Goal: Task Accomplishment & Management: Use online tool/utility

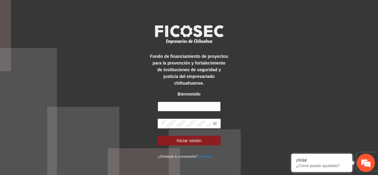
click at [197, 102] on input "text" at bounding box center [189, 107] width 63 height 10
type input "**********"
click at [195, 125] on span at bounding box center [189, 124] width 63 height 10
click at [158, 136] on button "Iniciar sesión" at bounding box center [189, 141] width 63 height 10
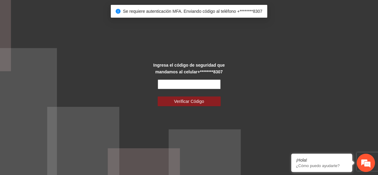
click at [194, 83] on input "text" at bounding box center [189, 84] width 63 height 10
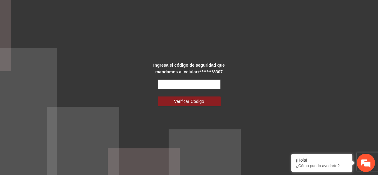
click at [185, 80] on input "text" at bounding box center [189, 84] width 63 height 10
click at [276, 96] on div "Ingresa el código de seguridad que mandamos al celular +********8307 Verificar …" at bounding box center [189, 87] width 378 height 175
click at [182, 100] on span "Verificar Código" at bounding box center [189, 101] width 30 height 7
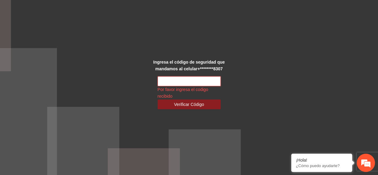
click at [186, 78] on input "text" at bounding box center [189, 81] width 63 height 10
click at [262, 79] on div "Ingresa el código de seguridad que mandamos al celular +********8307 Por favor …" at bounding box center [189, 87] width 378 height 175
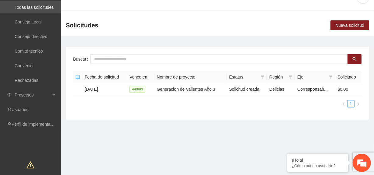
scroll to position [27, 0]
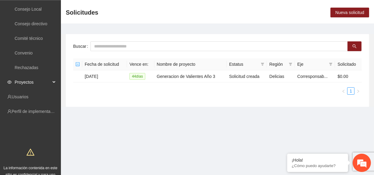
click at [52, 82] on div "Proyectos" at bounding box center [30, 82] width 61 height 12
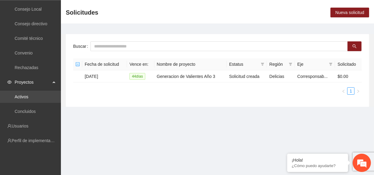
click at [28, 96] on link "Activos" at bounding box center [22, 96] width 14 height 5
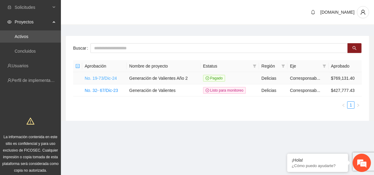
click at [110, 77] on link "No. 19-73/Dic-24" at bounding box center [101, 78] width 32 height 5
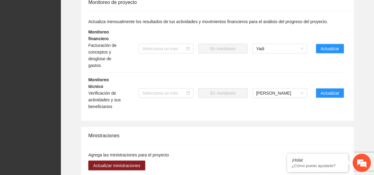
scroll to position [664, 0]
click at [331, 89] on span "Actualizar" at bounding box center [329, 92] width 19 height 7
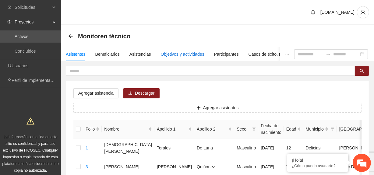
click at [179, 54] on div "Objetivos y actividades" at bounding box center [183, 54] width 44 height 7
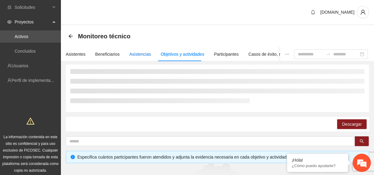
click at [139, 54] on div "Asistencias" at bounding box center [140, 54] width 22 height 7
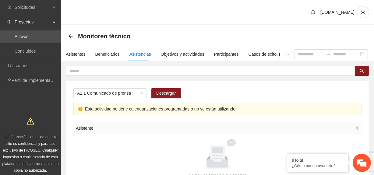
scroll to position [52, 0]
click at [28, 37] on link "Activos" at bounding box center [22, 36] width 14 height 5
click at [54, 21] on icon at bounding box center [54, 21] width 3 height 0
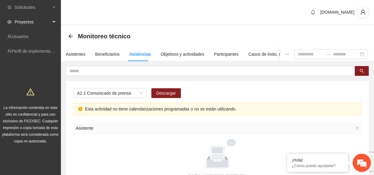
click at [54, 24] on div "Proyectos" at bounding box center [30, 22] width 61 height 12
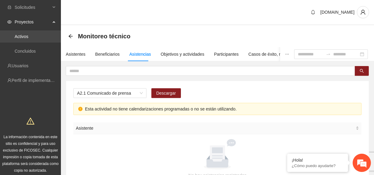
click at [28, 34] on link "Activos" at bounding box center [22, 36] width 14 height 5
click at [40, 79] on link "Perfil de implementadora" at bounding box center [35, 80] width 47 height 5
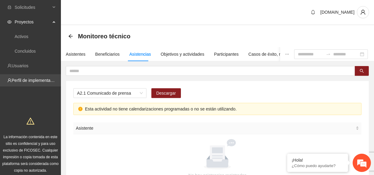
click at [39, 79] on link "Perfil de implementadora" at bounding box center [35, 80] width 47 height 5
click at [50, 20] on span "Proyectos" at bounding box center [33, 22] width 36 height 12
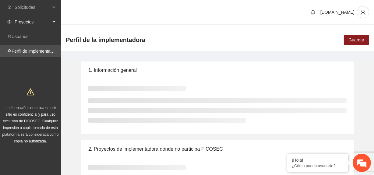
click at [51, 21] on div "Proyectos" at bounding box center [30, 22] width 61 height 12
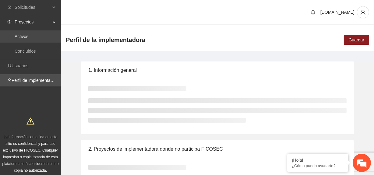
click at [28, 34] on link "Activos" at bounding box center [22, 36] width 14 height 5
click at [26, 37] on link "Activos" at bounding box center [22, 36] width 14 height 5
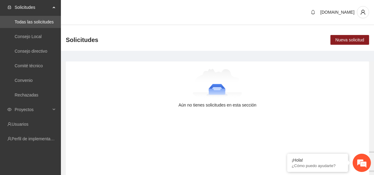
click at [53, 4] on div "Solicitudes" at bounding box center [30, 7] width 61 height 12
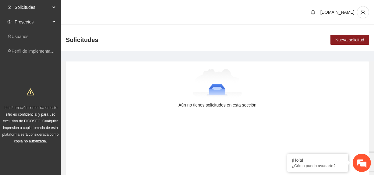
click at [51, 25] on div "Proyectos" at bounding box center [30, 22] width 61 height 12
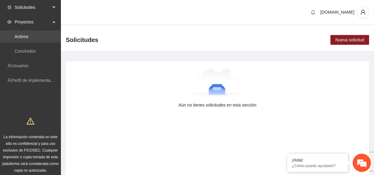
click at [28, 38] on link "Activos" at bounding box center [22, 36] width 14 height 5
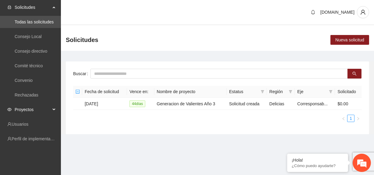
click at [50, 105] on span "Proyectos" at bounding box center [33, 109] width 36 height 12
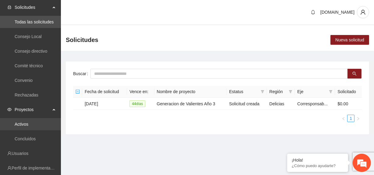
click at [28, 124] on link "Activos" at bounding box center [22, 124] width 14 height 5
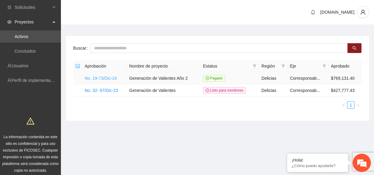
click at [103, 79] on link "No. 19-73/Dic-24" at bounding box center [101, 78] width 32 height 5
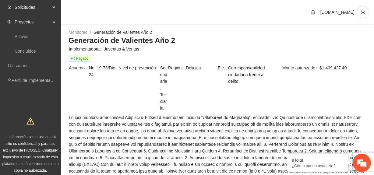
click at [54, 9] on div "Solicitudes" at bounding box center [30, 7] width 61 height 12
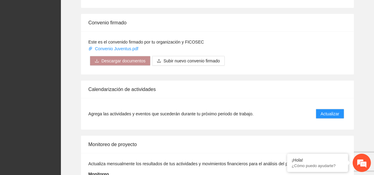
scroll to position [609, 0]
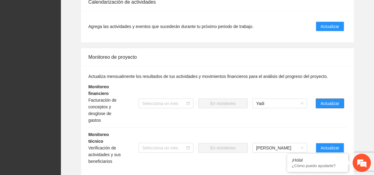
click at [338, 100] on span "Actualizar" at bounding box center [329, 103] width 19 height 7
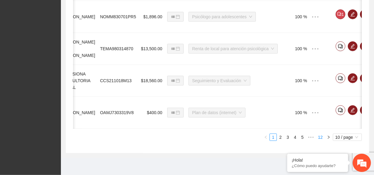
scroll to position [0, 114]
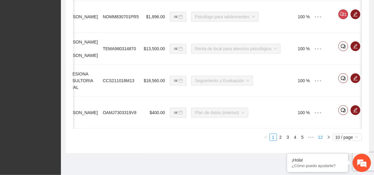
click at [321, 139] on link "12" at bounding box center [320, 137] width 9 height 7
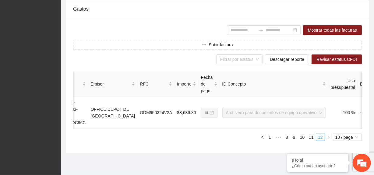
click at [319, 139] on link "12" at bounding box center [320, 137] width 9 height 7
click at [310, 139] on link "11" at bounding box center [311, 137] width 9 height 7
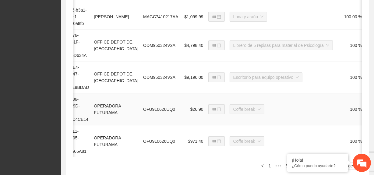
scroll to position [468, 0]
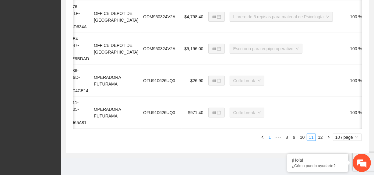
click at [269, 137] on link "1" at bounding box center [269, 137] width 7 height 7
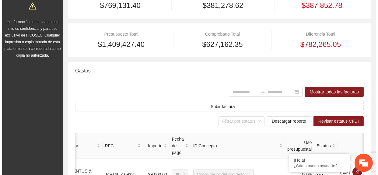
scroll to position [163, 0]
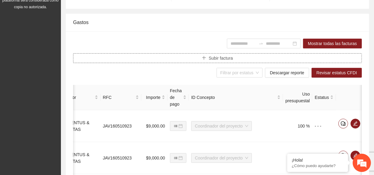
click at [215, 57] on span "Subir factura" at bounding box center [220, 58] width 24 height 7
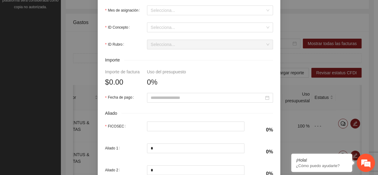
scroll to position [221, 0]
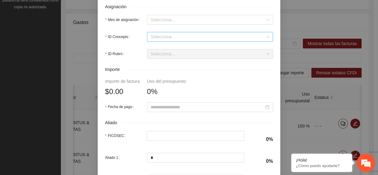
click at [179, 35] on input "ID Concepto" at bounding box center [208, 36] width 114 height 9
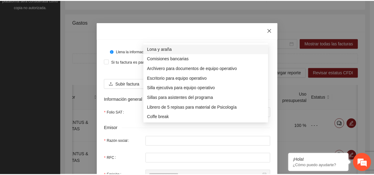
scroll to position [0, 0]
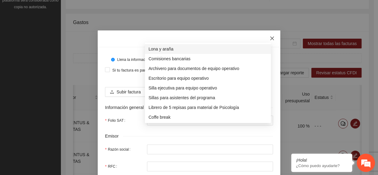
click at [272, 36] on icon "close" at bounding box center [272, 38] width 5 height 5
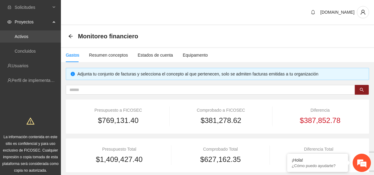
click at [28, 38] on link "Activos" at bounding box center [22, 36] width 14 height 5
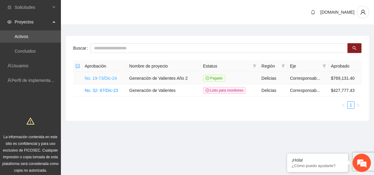
click at [104, 79] on link "No. 19-73/Dic-24" at bounding box center [101, 78] width 32 height 5
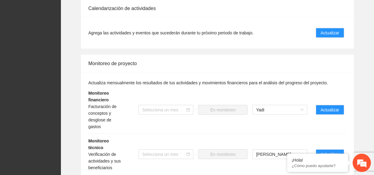
scroll to position [609, 0]
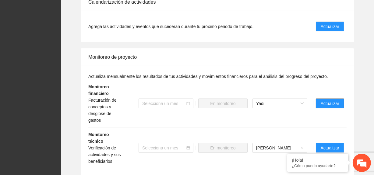
click at [335, 100] on span "Actualizar" at bounding box center [329, 103] width 19 height 7
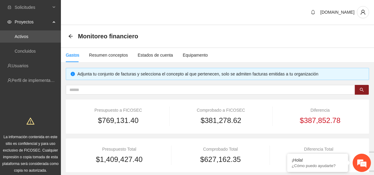
scroll to position [468, 0]
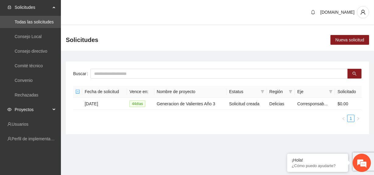
click at [51, 113] on div "Proyectos" at bounding box center [30, 109] width 61 height 12
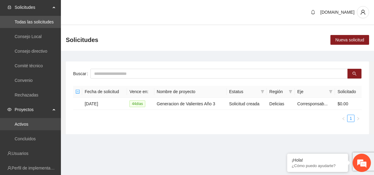
click at [28, 124] on link "Activos" at bounding box center [22, 124] width 14 height 5
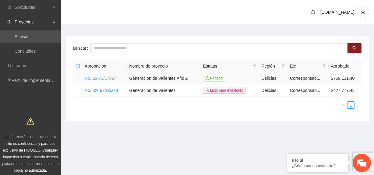
click at [103, 77] on link "No. 19-73/Dic-24" at bounding box center [101, 78] width 32 height 5
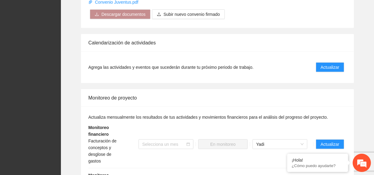
scroll to position [664, 0]
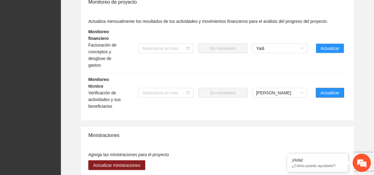
click at [331, 88] on button "Actualizar" at bounding box center [330, 93] width 28 height 10
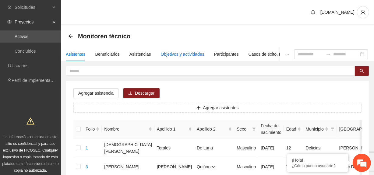
click at [170, 53] on div "Objetivos y actividades" at bounding box center [183, 54] width 44 height 7
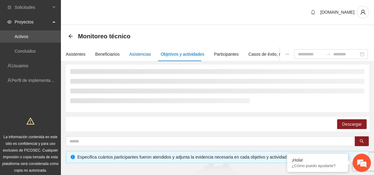
click at [137, 54] on div "Asistencias" at bounding box center [140, 54] width 22 height 7
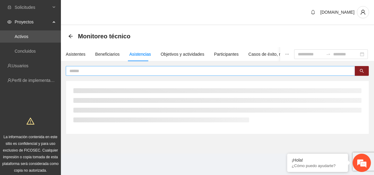
scroll to position [3, 0]
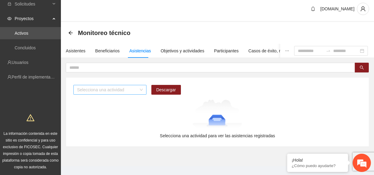
click at [143, 88] on div "Selecciona una actividad" at bounding box center [109, 90] width 73 height 10
click at [142, 89] on div "Selecciona una actividad" at bounding box center [109, 90] width 73 height 10
click at [107, 51] on div "Beneficiarios" at bounding box center [107, 50] width 24 height 7
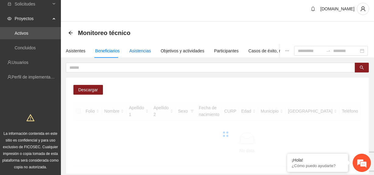
click at [135, 52] on div "Asistencias" at bounding box center [140, 50] width 22 height 7
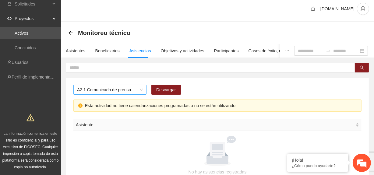
click at [141, 92] on span "A2.1 Comunicado de prensa" at bounding box center [110, 89] width 66 height 9
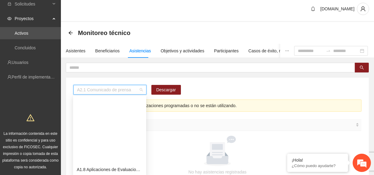
scroll to position [78, 0]
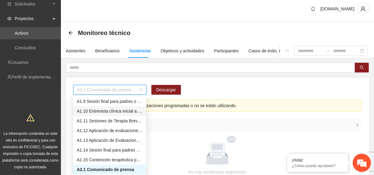
click at [120, 113] on div "A1.10 Entrevista clínica inicial a padres o tutores de Adolescentes" at bounding box center [110, 111] width 66 height 7
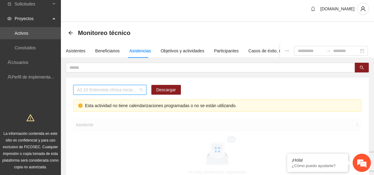
click at [140, 88] on span "A1.10 Entrevista clínica inicial a padres o tutores de Adolescentes" at bounding box center [110, 89] width 66 height 9
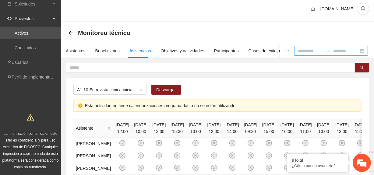
click at [345, 46] on div at bounding box center [331, 51] width 74 height 10
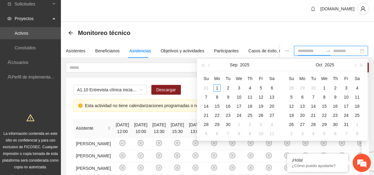
scroll to position [31, 0]
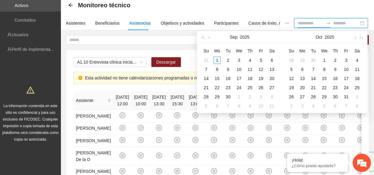
click at [317, 51] on th "Tu" at bounding box center [313, 51] width 11 height 10
click at [312, 19] on div at bounding box center [331, 23] width 74 height 10
type input "**********"
click at [203, 37] on span "button" at bounding box center [202, 37] width 3 height 3
click at [209, 37] on span "button" at bounding box center [209, 37] width 3 height 3
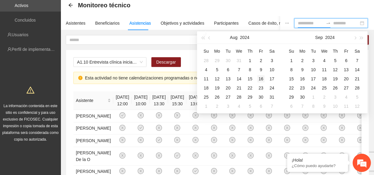
type input "**********"
click at [259, 76] on div "16" at bounding box center [260, 78] width 7 height 7
type input "**********"
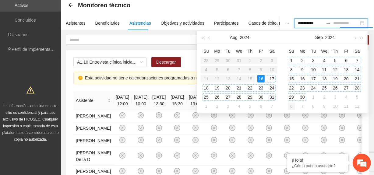
type input "**********"
click at [271, 96] on div "31" at bounding box center [271, 96] width 7 height 7
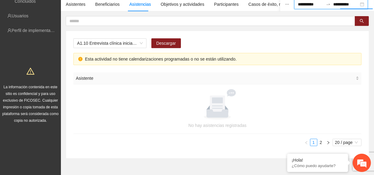
scroll to position [69, 0]
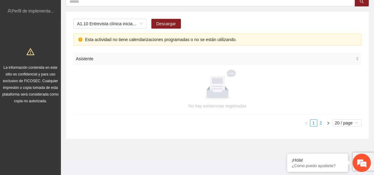
click at [321, 122] on link "2" at bounding box center [320, 123] width 7 height 7
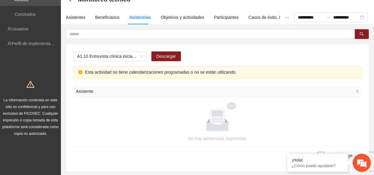
scroll to position [0, 0]
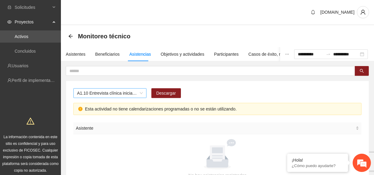
click at [138, 94] on span "A1.10 Entrevista clínica inicial a padres o tutores de Adolescentes" at bounding box center [110, 93] width 66 height 9
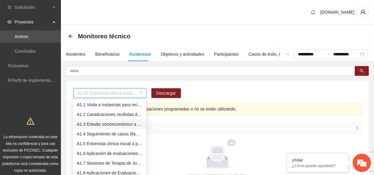
click at [119, 122] on div "A1.3 Estudio socioeconómico a padres o tutores" at bounding box center [110, 124] width 66 height 7
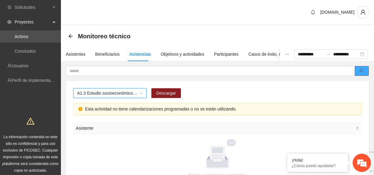
click at [364, 69] on button "button" at bounding box center [362, 71] width 14 height 10
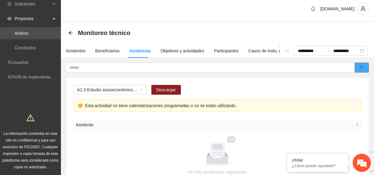
scroll to position [69, 0]
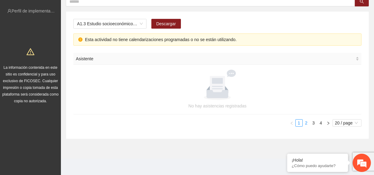
click at [306, 122] on link "2" at bounding box center [306, 123] width 7 height 7
click at [313, 124] on div at bounding box center [217, 90] width 288 height 74
click at [313, 125] on link "3" at bounding box center [313, 123] width 7 height 7
click at [322, 123] on link "4" at bounding box center [320, 123] width 7 height 7
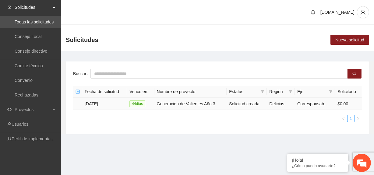
click at [99, 100] on td "[DATE]" at bounding box center [104, 104] width 45 height 12
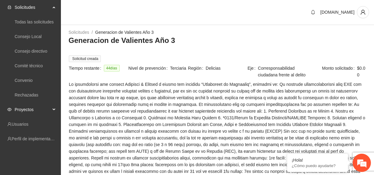
click at [48, 107] on span "Proyectos" at bounding box center [33, 109] width 36 height 12
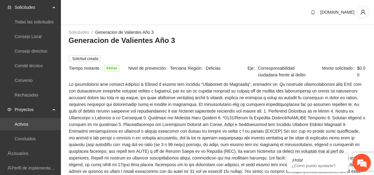
click at [28, 122] on link "Activos" at bounding box center [22, 124] width 14 height 5
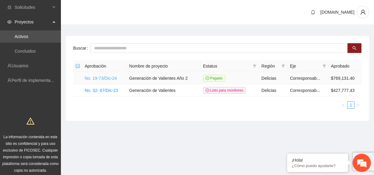
click at [109, 77] on link "No. 19-73/Dic-24" at bounding box center [101, 78] width 32 height 5
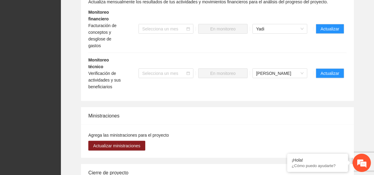
scroll to position [691, 0]
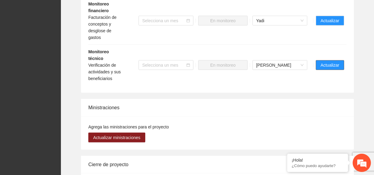
click at [334, 62] on span "Actualizar" at bounding box center [329, 65] width 19 height 7
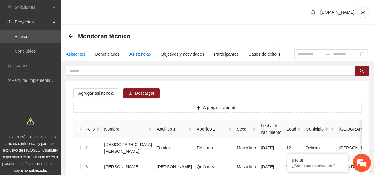
click at [134, 53] on div "Asistencias" at bounding box center [140, 54] width 22 height 7
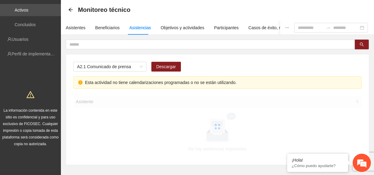
scroll to position [52, 0]
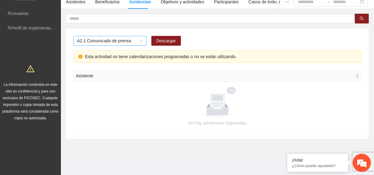
click at [137, 39] on span "A2.1 Comunicado de prensa" at bounding box center [110, 40] width 66 height 9
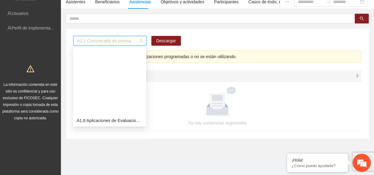
scroll to position [78, 0]
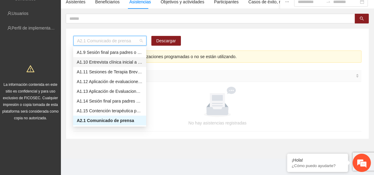
click at [131, 62] on div "A1.10 Entrevista clínica inicial a padres o tutores de Adolescentes" at bounding box center [110, 62] width 66 height 7
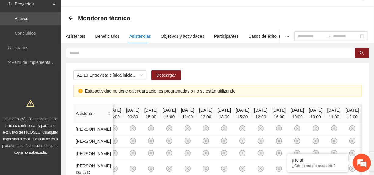
scroll to position [27, 0]
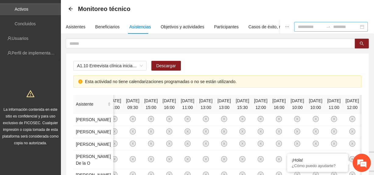
click at [308, 24] on input at bounding box center [311, 26] width 26 height 7
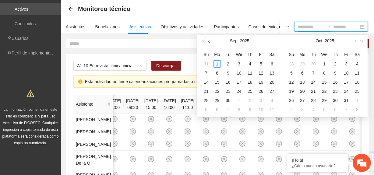
click at [211, 40] on button "button" at bounding box center [209, 41] width 7 height 12
type input "**********"
click at [270, 82] on div "16" at bounding box center [271, 82] width 7 height 7
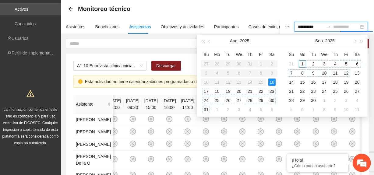
type input "**********"
click at [354, 40] on span "button" at bounding box center [354, 41] width 3 height 3
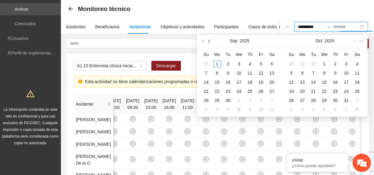
click at [210, 42] on span "button" at bounding box center [209, 41] width 3 height 3
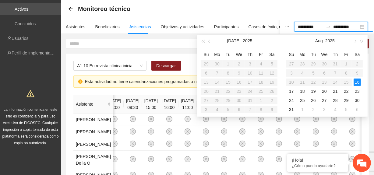
type input "**********"
click at [293, 106] on div "31" at bounding box center [291, 109] width 7 height 7
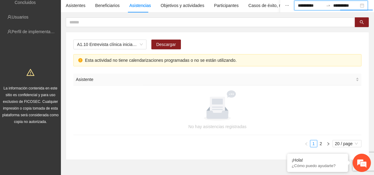
scroll to position [69, 0]
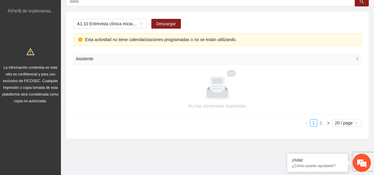
click at [320, 121] on link "2" at bounding box center [320, 123] width 7 height 7
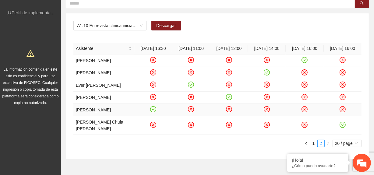
scroll to position [17, 0]
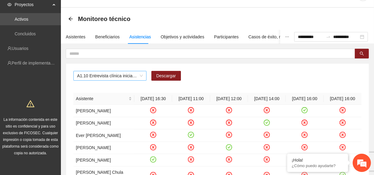
click at [135, 76] on span "A1.10 Entrevista clínica inicial a padres o tutores de Adolescentes" at bounding box center [110, 75] width 66 height 9
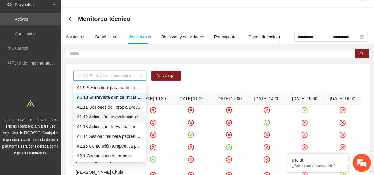
click at [123, 116] on div "A1.12 Aplicación de evaluaciones Pre a Adolescentes" at bounding box center [110, 117] width 66 height 7
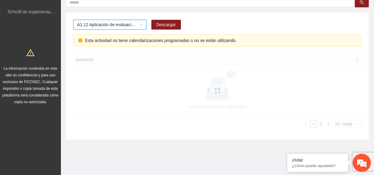
scroll to position [69, 0]
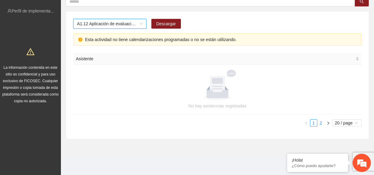
click at [318, 120] on link "2" at bounding box center [320, 123] width 7 height 7
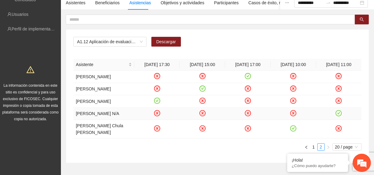
scroll to position [42, 0]
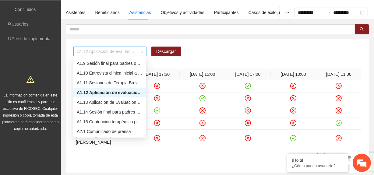
click at [140, 52] on span "A1.12 Aplicación de evaluaciones Pre a Adolescentes" at bounding box center [110, 51] width 66 height 9
click at [113, 79] on div "A1.11 Sesiones de Terapia Breve Centrada en Soluciones para Adolescentes" at bounding box center [109, 83] width 73 height 10
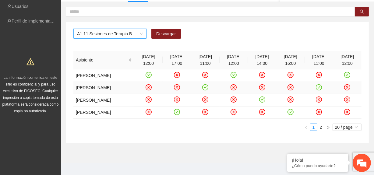
scroll to position [70, 0]
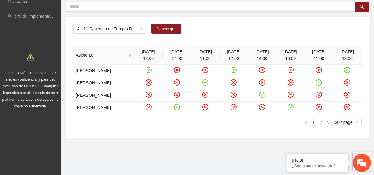
click at [322, 122] on link "2" at bounding box center [320, 122] width 7 height 7
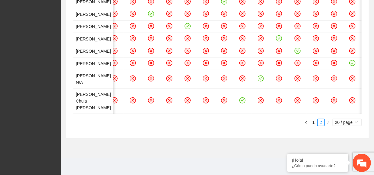
scroll to position [0, 313]
click at [314, 121] on link "1" at bounding box center [313, 122] width 7 height 7
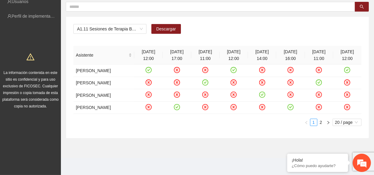
scroll to position [0, 0]
click at [320, 121] on link "2" at bounding box center [320, 122] width 7 height 7
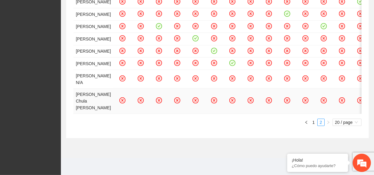
scroll to position [382, 0]
click at [362, 110] on div "A1.11 Sesiones de [MEDICAL_DATA] para Adolescentes Descargar Asistente [DATE] 1…" at bounding box center [217, 12] width 303 height 252
click at [361, 111] on div "A1.11 Sesiones de [MEDICAL_DATA] para Adolescentes Descargar Asistente [DATE] 1…" at bounding box center [217, 12] width 303 height 252
click at [360, 114] on div "Asistente [DATE] 10:00 [DATE] 09:00 [DATE] 16:30 [DATE] 11:00 [DATE] 11:00 [DAT…" at bounding box center [217, 20] width 288 height 211
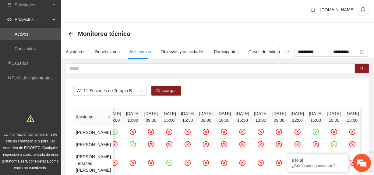
scroll to position [0, 0]
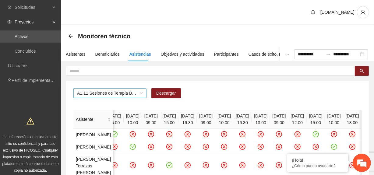
click at [135, 96] on span "A1.11 Sesiones de Terapia Breve Centrada en Soluciones para Adolescentes" at bounding box center [110, 93] width 66 height 9
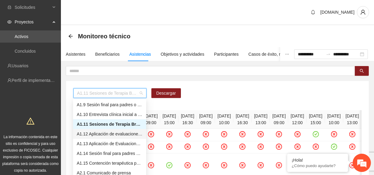
click at [120, 134] on div "A1.12 Aplicación de evaluaciones Pre a Adolescentes" at bounding box center [110, 134] width 66 height 7
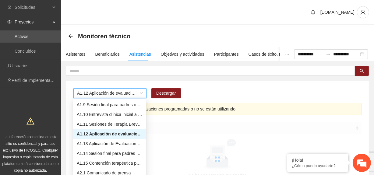
click at [120, 134] on body "**********" at bounding box center [187, 87] width 374 height 175
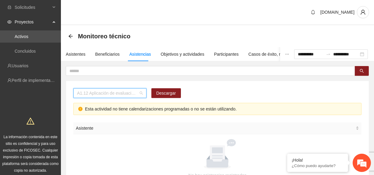
click at [140, 95] on span "A1.12 Aplicación de evaluaciones Pre a Adolescentes" at bounding box center [110, 93] width 66 height 9
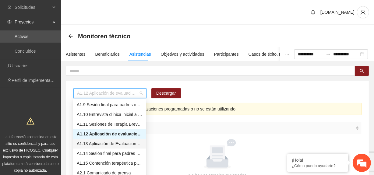
click at [125, 143] on div "A1.13 Aplicación de Evaluaciones Post a Adolescentes" at bounding box center [110, 143] width 66 height 7
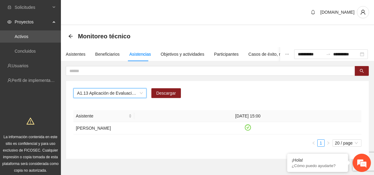
scroll to position [20, 0]
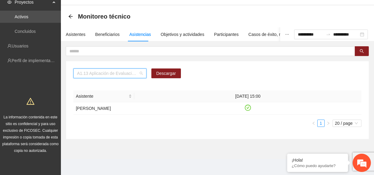
click at [139, 74] on span "A1.13 Aplicación de Evaluaciones Post a Adolescentes" at bounding box center [110, 73] width 66 height 9
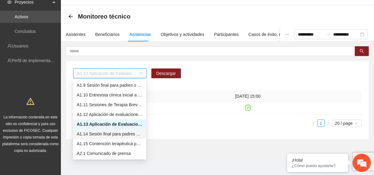
click at [124, 133] on div "A1.14 Sesión final para padres o tutores de Adolescentes" at bounding box center [110, 134] width 66 height 7
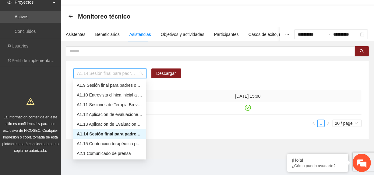
click at [140, 71] on span "A1.14 Sesión final para padres o tutores de Adolescentes" at bounding box center [110, 73] width 66 height 9
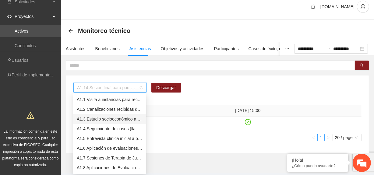
scroll to position [0, 0]
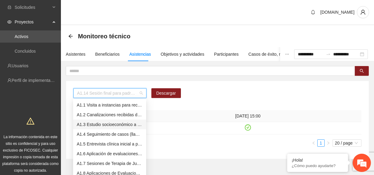
click at [117, 123] on div "A1.3 Estudio socioeconómico a padres o tutores" at bounding box center [110, 124] width 66 height 7
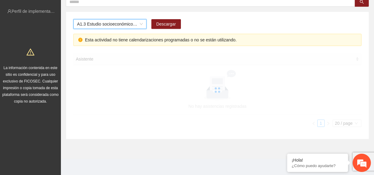
scroll to position [69, 0]
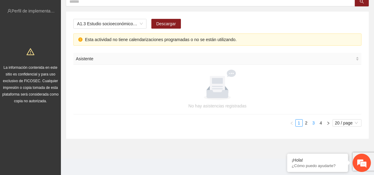
click at [310, 124] on link "3" at bounding box center [313, 123] width 7 height 7
click at [319, 123] on link "4" at bounding box center [320, 123] width 7 height 7
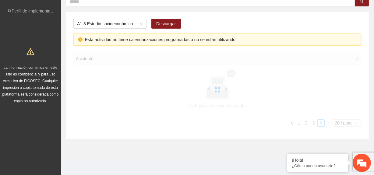
scroll to position [56, 0]
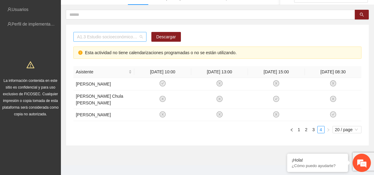
click at [133, 38] on span "A1.3 Estudio socioeconómico a padres o tutores" at bounding box center [110, 36] width 66 height 9
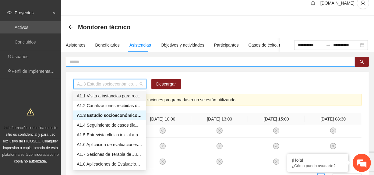
scroll to position [0, 0]
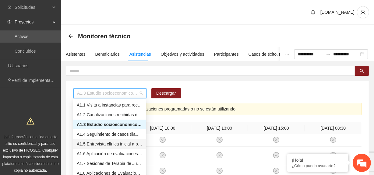
click at [119, 145] on div "A1.5 Entrevista clínica inicial a padres o tutores de NN" at bounding box center [110, 144] width 66 height 7
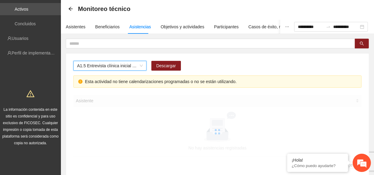
scroll to position [69, 0]
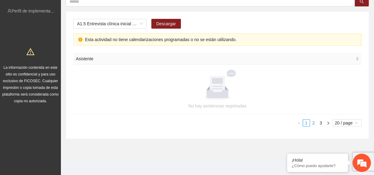
click at [314, 120] on link "2" at bounding box center [313, 123] width 7 height 7
click at [322, 121] on link "3" at bounding box center [320, 123] width 7 height 7
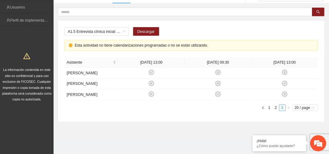
scroll to position [63, 0]
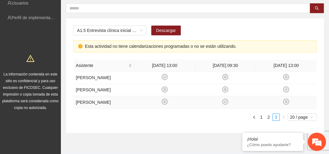
drag, startPoint x: 311, startPoint y: 0, endPoint x: 209, endPoint y: 113, distance: 152.4
click at [210, 109] on td at bounding box center [225, 102] width 61 height 12
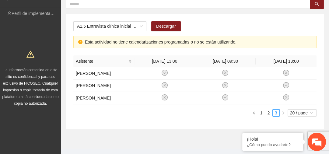
scroll to position [76, 0]
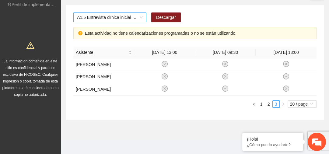
click at [140, 17] on span "A1.5 Entrevista clínica inicial a padres o tutores de NN" at bounding box center [110, 17] width 66 height 9
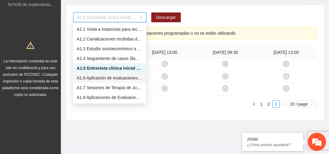
click at [123, 76] on div "A1.6 Aplicación de evaluaciones Pre a NN" at bounding box center [110, 78] width 66 height 7
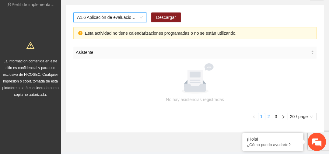
click at [269, 116] on link "2" at bounding box center [268, 116] width 7 height 7
click at [276, 118] on link "3" at bounding box center [276, 116] width 7 height 7
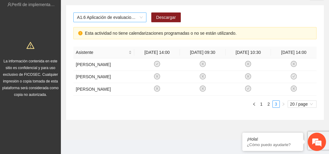
click at [139, 19] on span "A1.6 Aplicación de evaluaciones Pre a NN" at bounding box center [110, 17] width 66 height 9
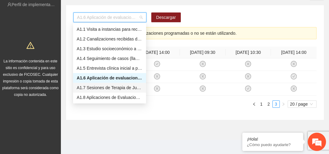
click at [115, 87] on div "A1.7 Sesiones de Terapia de Juego para niños y niñas" at bounding box center [110, 87] width 66 height 7
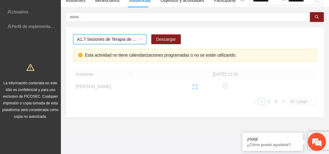
scroll to position [53, 0]
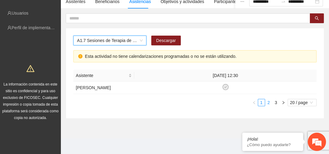
click at [269, 101] on link "2" at bounding box center [268, 102] width 7 height 7
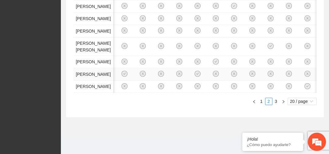
scroll to position [414, 0]
click at [277, 102] on link "3" at bounding box center [276, 101] width 7 height 7
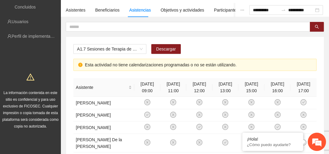
scroll to position [49, 0]
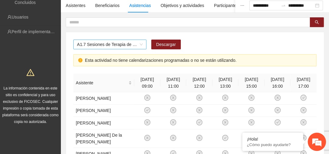
click at [141, 40] on span "A1.7 Sesiones de Terapia de Juego para niños y niñas" at bounding box center [110, 44] width 66 height 9
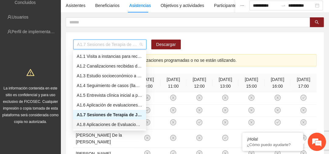
click at [108, 124] on div "A1.8 Aplicaciones de Evaluaciones Post a NN" at bounding box center [110, 124] width 66 height 7
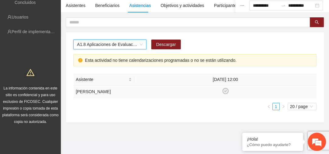
scroll to position [53, 0]
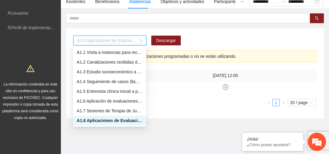
click at [140, 40] on span "A1.8 Aplicaciones de Evaluaciones Post a NN" at bounding box center [110, 40] width 66 height 9
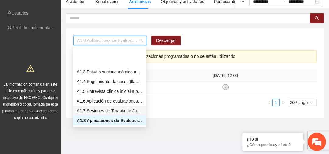
scroll to position [24, 0]
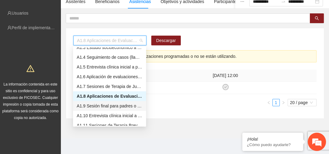
click at [124, 103] on div "A1.9 Sesión final para padres o tutores de NN" at bounding box center [110, 106] width 66 height 7
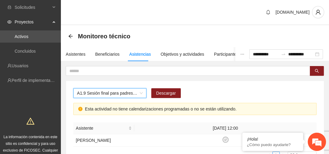
scroll to position [0, 0]
